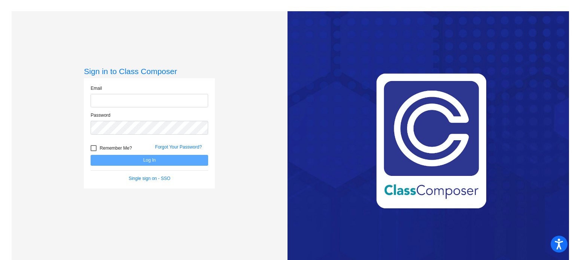
click at [106, 99] on input "email" at bounding box center [150, 101] width 118 height 14
type input "[EMAIL_ADDRESS][DOMAIN_NAME]"
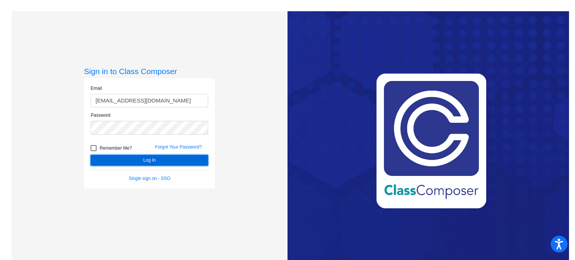
click at [141, 161] on button "Log In" at bounding box center [150, 160] width 118 height 11
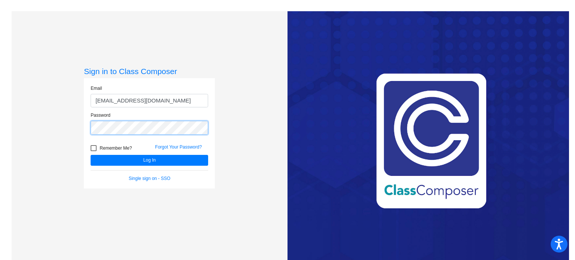
click at [91, 155] on button "Log In" at bounding box center [150, 160] width 118 height 11
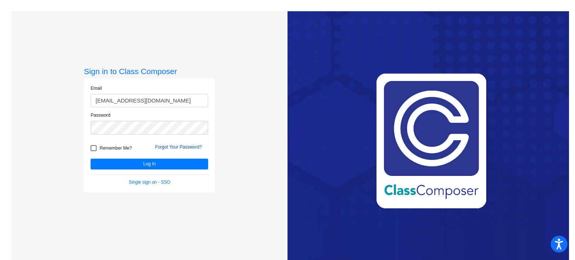
click at [175, 146] on link "Forgot Your Password?" at bounding box center [178, 147] width 47 height 5
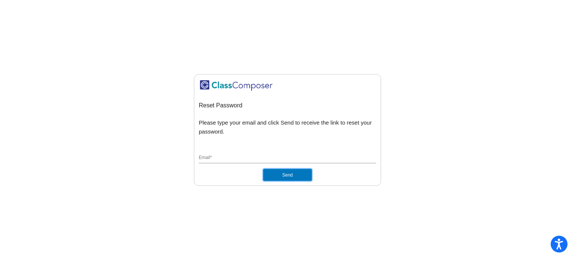
click at [299, 177] on button "Send" at bounding box center [287, 175] width 49 height 12
click at [213, 155] on input "Email *" at bounding box center [288, 158] width 178 height 7
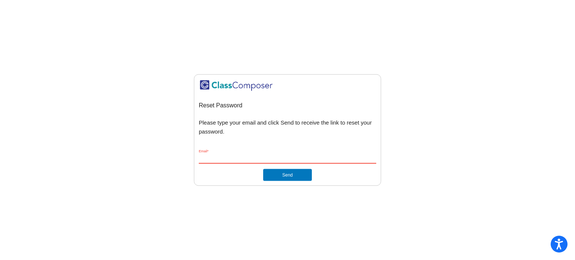
type input "[EMAIL_ADDRESS][DOMAIN_NAME]"
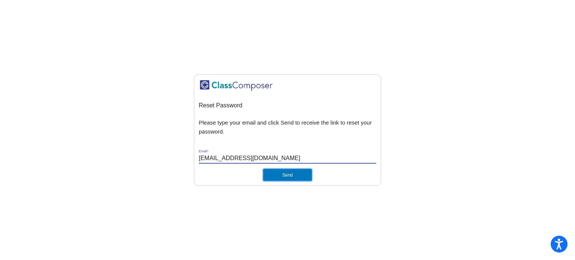
click at [286, 178] on button "Send" at bounding box center [287, 175] width 49 height 12
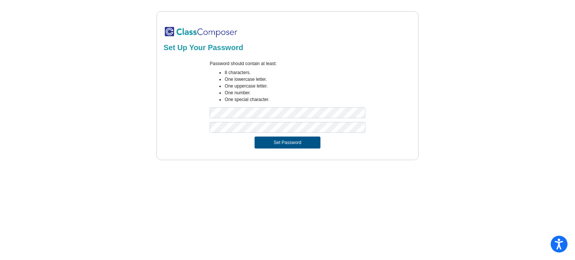
click at [292, 141] on button "Set Password" at bounding box center [288, 143] width 66 height 12
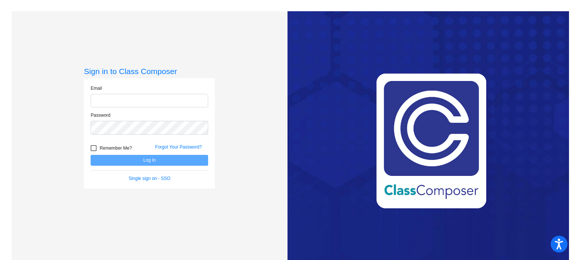
click at [128, 98] on input "email" at bounding box center [150, 101] width 118 height 14
type input "[EMAIL_ADDRESS][DOMAIN_NAME]"
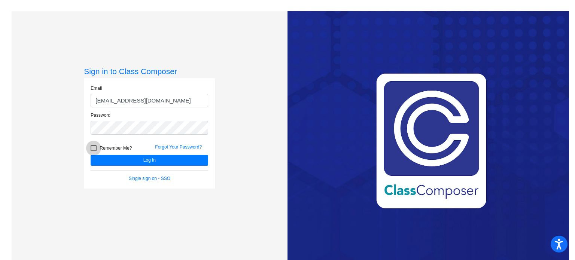
click at [93, 144] on label "Remember Me?" at bounding box center [111, 148] width 41 height 9
click at [93, 151] on input "Remember Me?" at bounding box center [93, 151] width 0 height 0
checkbox input "true"
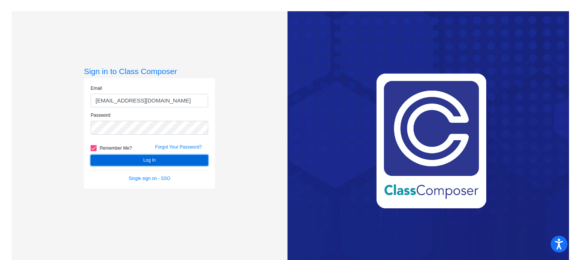
click at [145, 163] on button "Log In" at bounding box center [150, 160] width 118 height 11
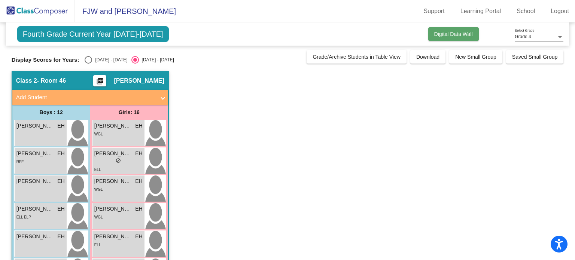
click at [445, 31] on span "Digital Data Wall" at bounding box center [454, 34] width 39 height 6
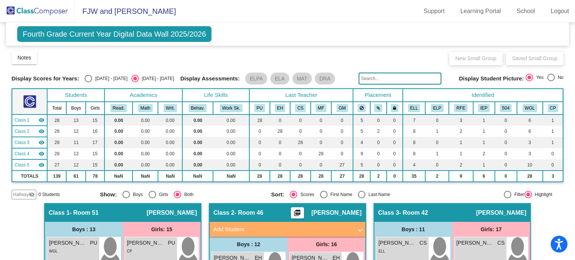
click at [130, 34] on span "Fourth Grade Current Year Digital Data Wall 2025/2026" at bounding box center [114, 34] width 195 height 16
click at [86, 81] on div "Select an option" at bounding box center [88, 78] width 7 height 7
click at [88, 82] on input "[DATE] - [DATE]" at bounding box center [88, 82] width 0 height 0
radio input "true"
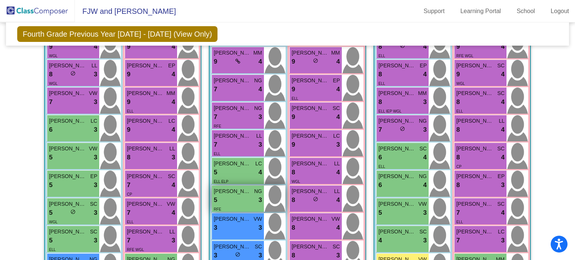
scroll to position [231, 0]
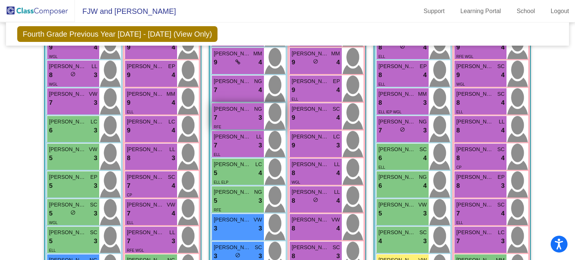
click at [234, 115] on div "7 lock do_not_disturb_alt 3" at bounding box center [238, 118] width 48 height 10
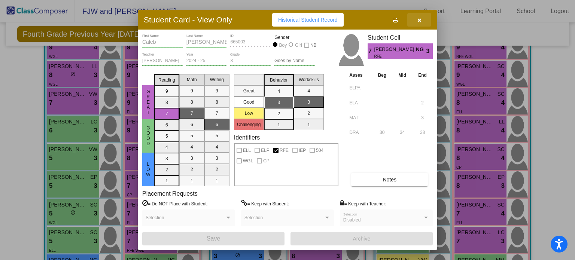
click at [420, 21] on icon "button" at bounding box center [420, 20] width 4 height 5
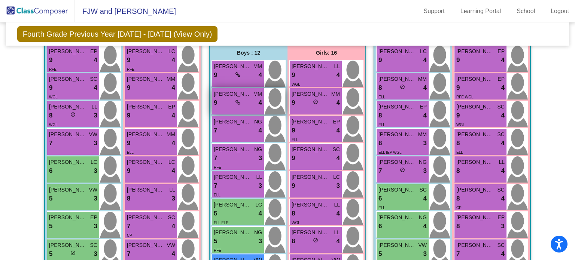
scroll to position [189, 0]
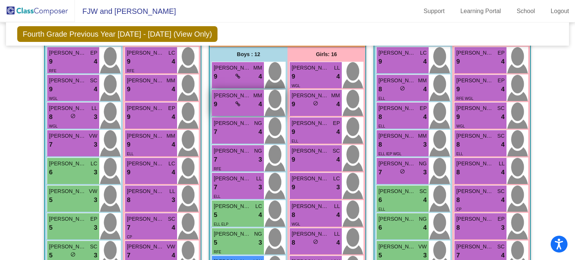
click at [224, 94] on span "[PERSON_NAME]" at bounding box center [232, 96] width 37 height 8
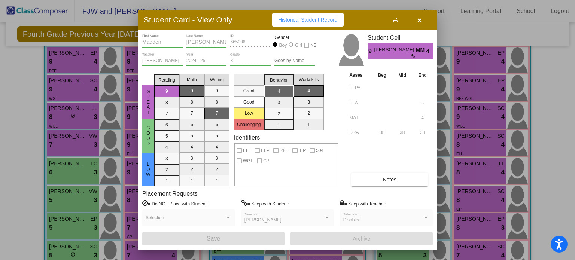
click at [413, 57] on icon at bounding box center [413, 56] width 5 height 4
click at [385, 177] on span "Notes" at bounding box center [390, 180] width 14 height 6
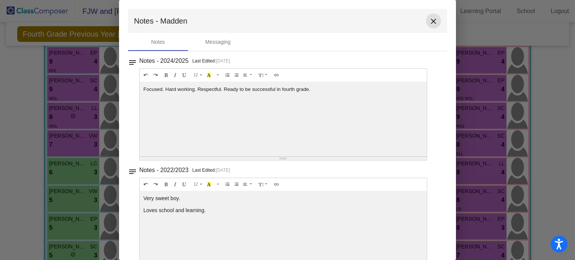
click at [434, 18] on mat-icon "close" at bounding box center [433, 21] width 9 height 9
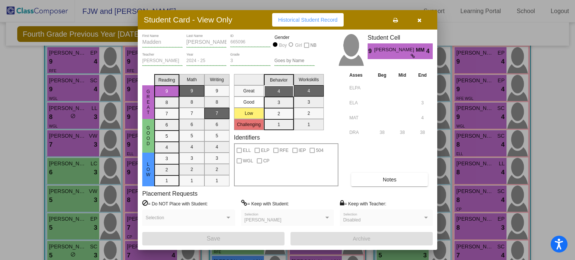
click at [423, 17] on button "button" at bounding box center [420, 19] width 24 height 13
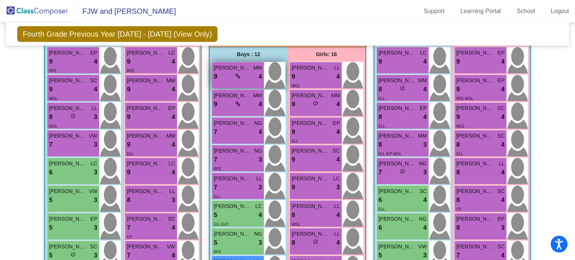
click at [236, 73] on span at bounding box center [238, 76] width 5 height 6
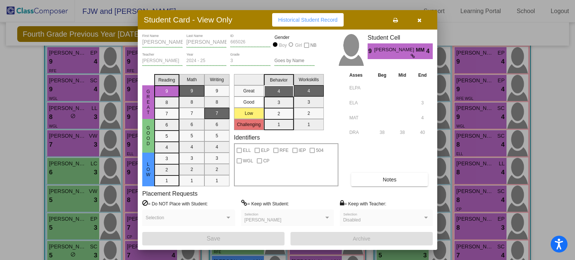
click at [418, 19] on icon "button" at bounding box center [420, 20] width 4 height 5
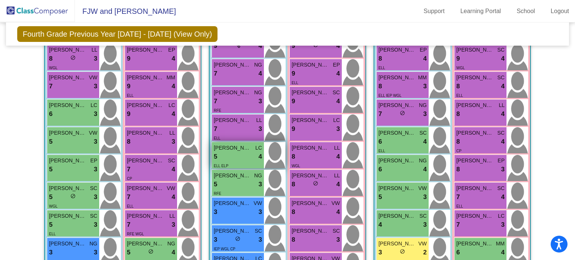
scroll to position [248, 0]
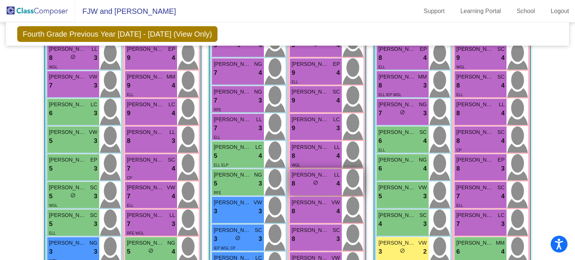
click at [318, 183] on div "8 lock do_not_disturb_alt 4" at bounding box center [316, 184] width 48 height 10
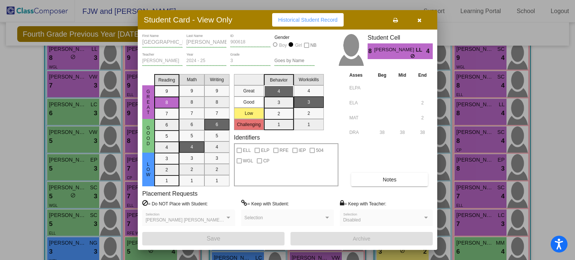
click at [400, 177] on button "Notes" at bounding box center [389, 179] width 77 height 13
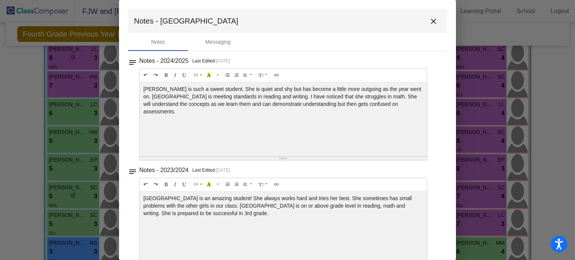
click at [545, 143] on div at bounding box center [287, 130] width 575 height 260
click at [429, 17] on mat-icon "close" at bounding box center [433, 21] width 9 height 9
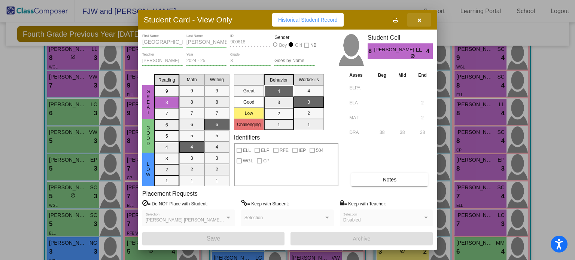
click at [421, 18] on icon "button" at bounding box center [420, 20] width 4 height 5
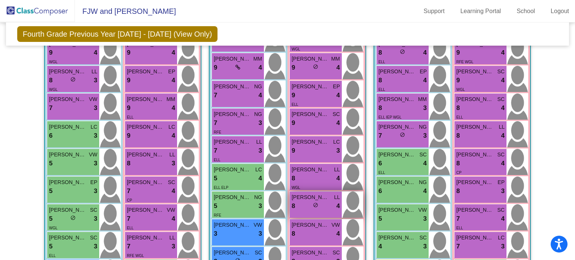
scroll to position [231, 0]
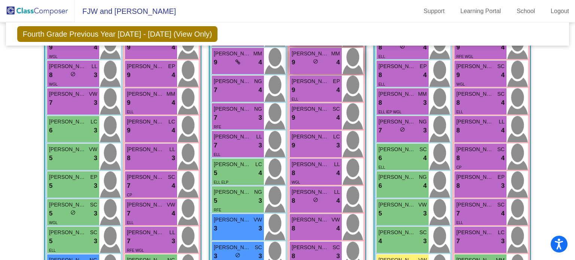
click at [313, 65] on div "lock do_not_disturb_alt" at bounding box center [315, 62] width 5 height 8
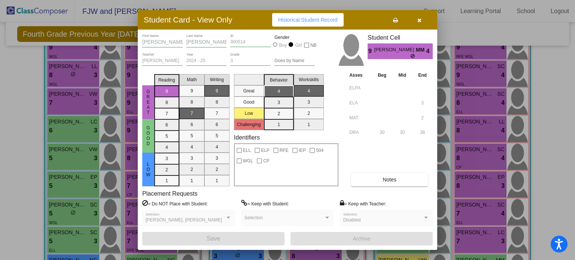
click at [420, 14] on button "button" at bounding box center [420, 19] width 24 height 13
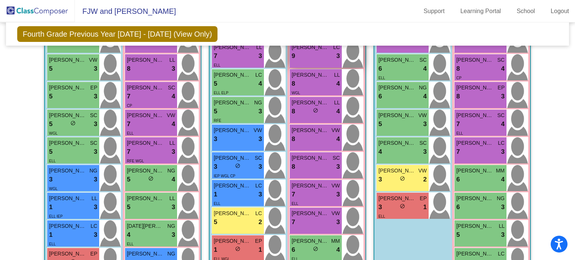
scroll to position [321, 0]
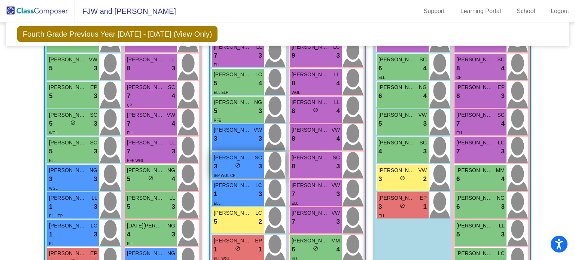
click at [238, 160] on span "[PERSON_NAME]" at bounding box center [232, 158] width 37 height 8
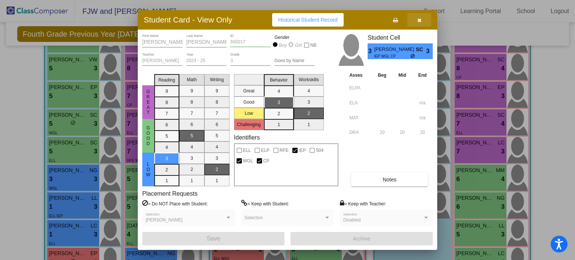
click at [421, 16] on button "button" at bounding box center [420, 19] width 24 height 13
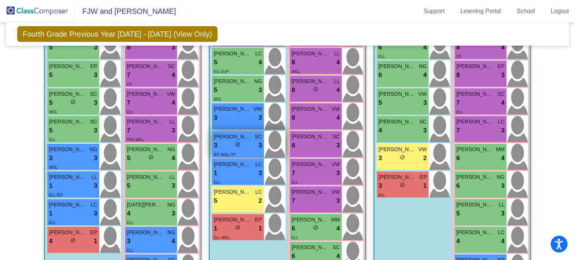
scroll to position [342, 0]
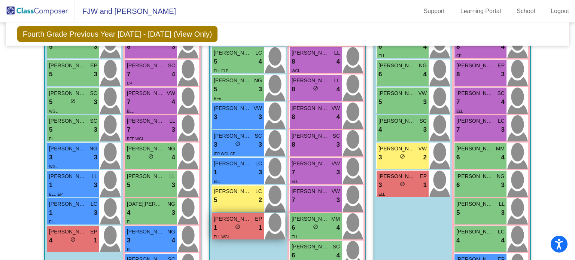
click at [235, 227] on span "do_not_disturb_alt" at bounding box center [237, 226] width 5 height 5
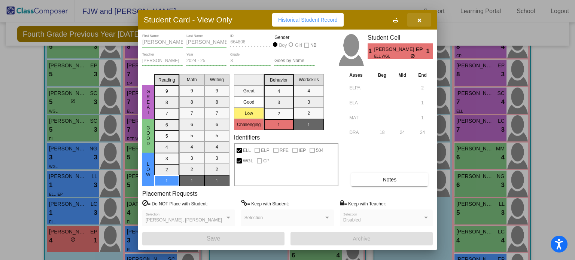
click at [421, 19] on icon "button" at bounding box center [420, 20] width 4 height 5
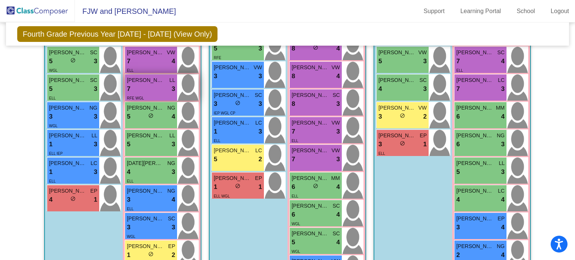
scroll to position [383, 0]
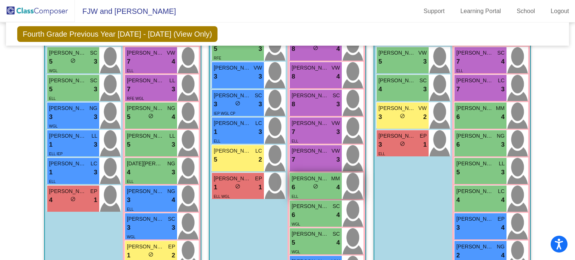
click at [305, 190] on div "6 lock do_not_disturb_alt 4" at bounding box center [316, 188] width 48 height 10
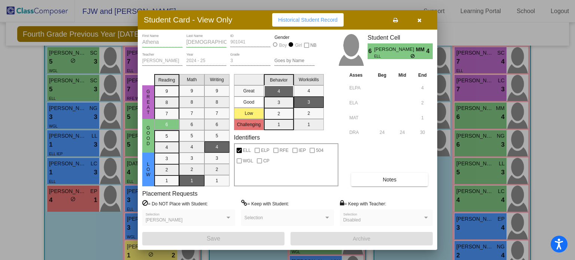
click at [423, 16] on button "button" at bounding box center [420, 19] width 24 height 13
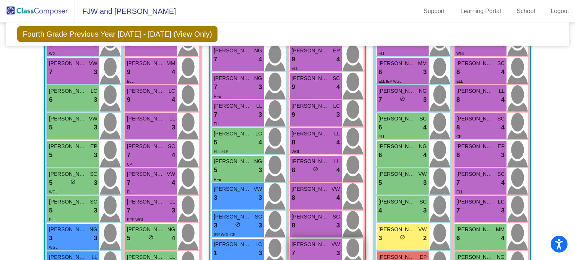
scroll to position [262, 0]
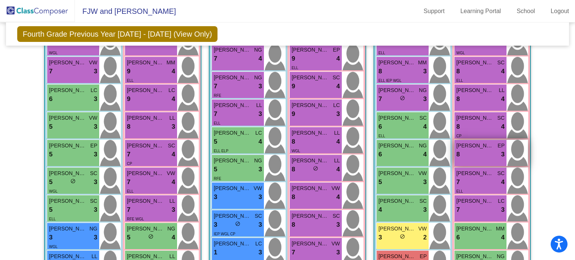
click at [475, 144] on span "[PERSON_NAME]" at bounding box center [475, 146] width 37 height 8
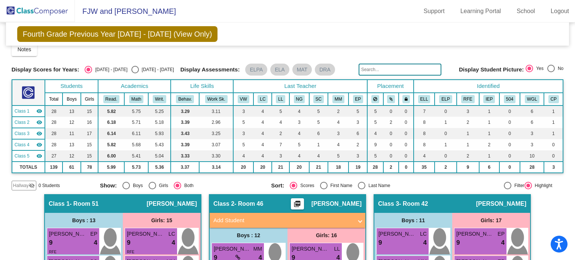
scroll to position [7, 0]
click at [131, 72] on div "Select an option" at bounding box center [134, 69] width 7 height 7
click at [135, 74] on input "[DATE] - [DATE]" at bounding box center [135, 74] width 0 height 0
radio input "true"
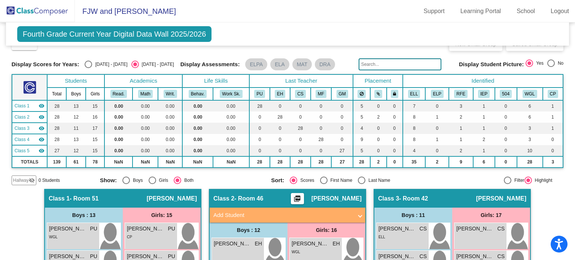
scroll to position [0, 0]
